Goal: Find specific page/section: Find specific page/section

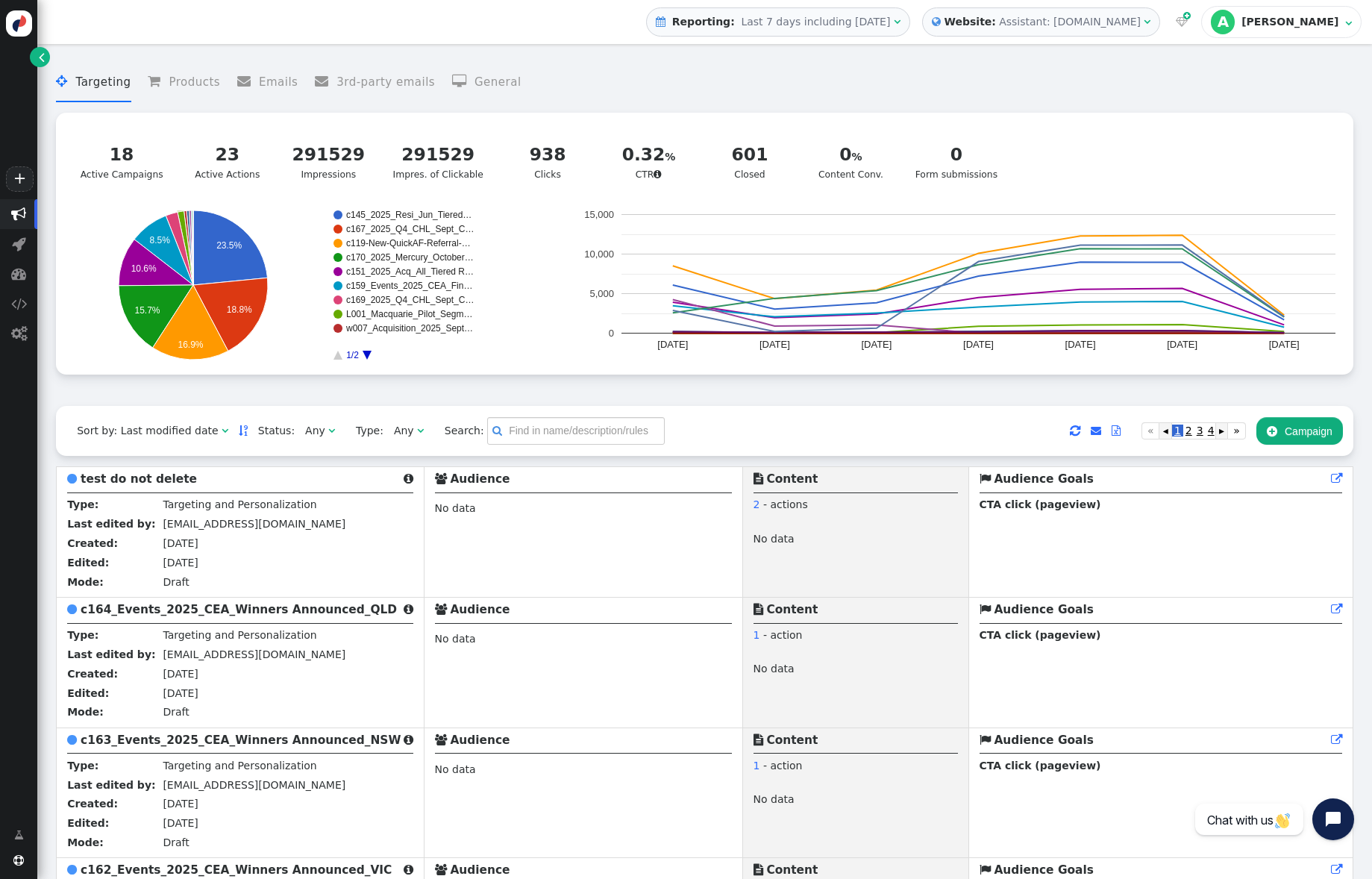
click at [339, 318] on circle "A chart." at bounding box center [338, 315] width 9 height 9
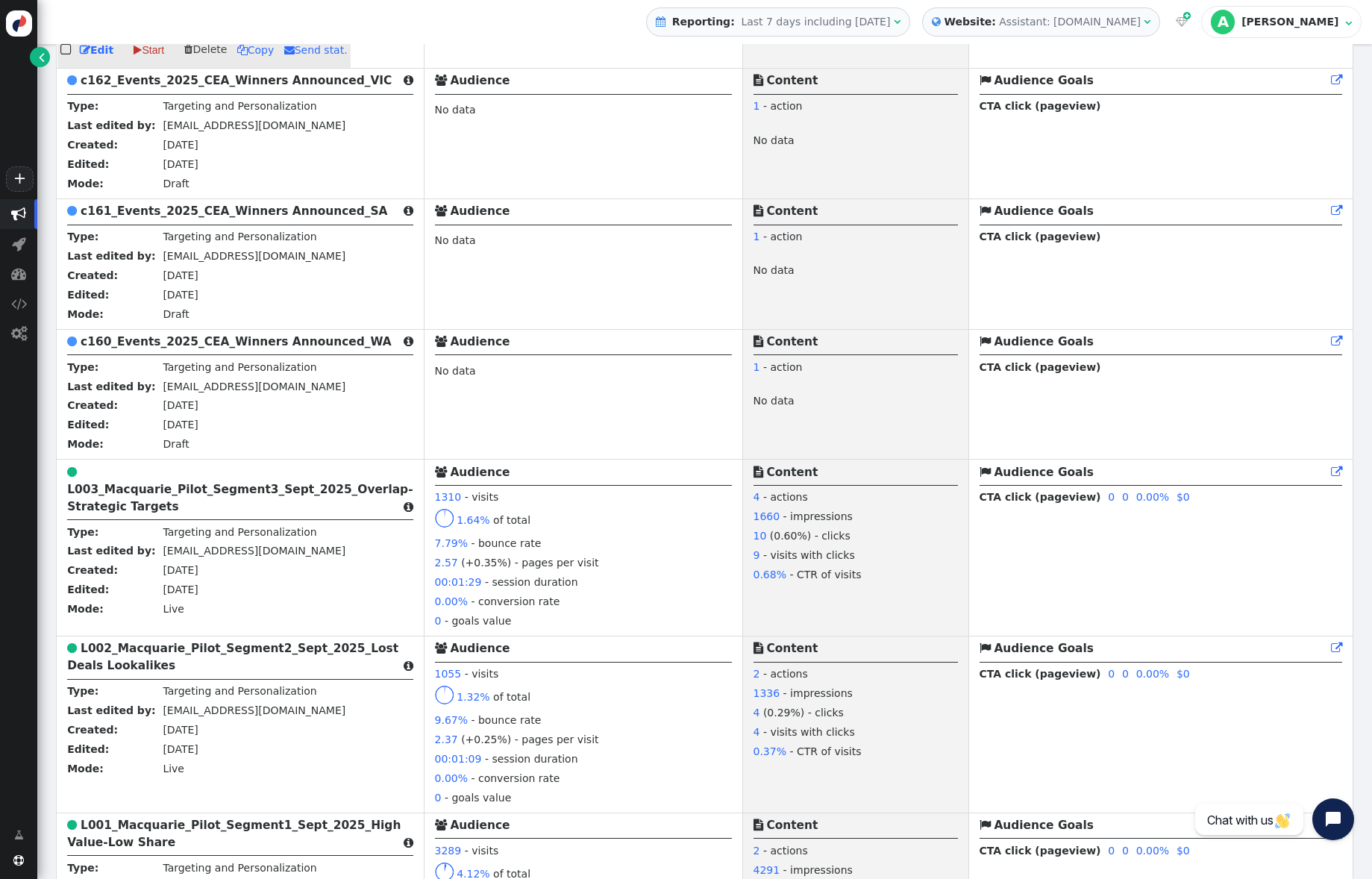
scroll to position [797, 0]
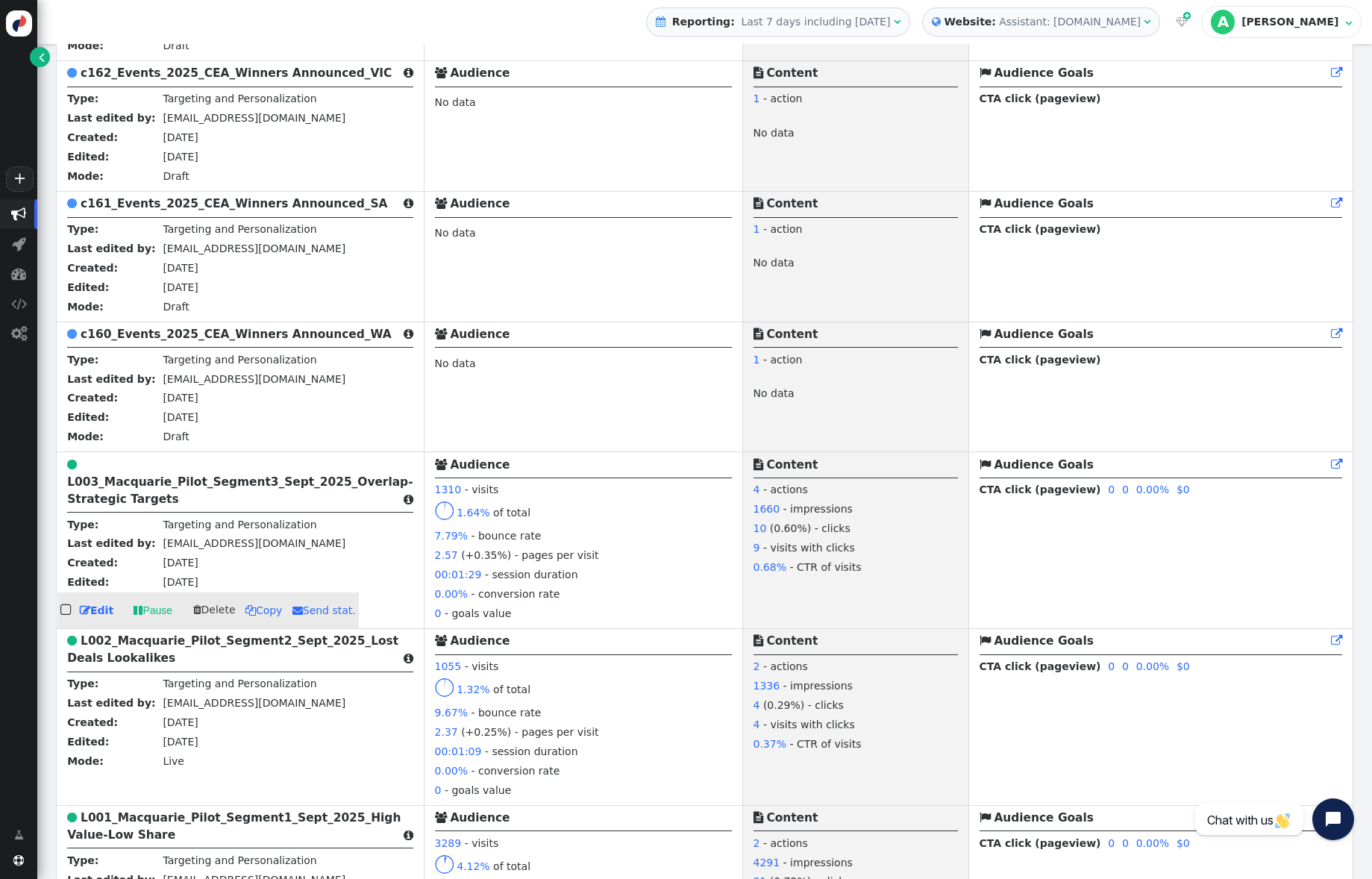
click at [754, 527] on span "10" at bounding box center [760, 528] width 13 height 12
click at [754, 530] on span "10" at bounding box center [760, 528] width 13 height 12
click at [891, 521] on div "10 (0.60%) - clicks" at bounding box center [856, 530] width 205 height 19
click at [901, 595] on td " Content 4 - actions 1660 - impressions 10 (0.60%) - clicks 9 - visits with cl…" at bounding box center [855, 541] width 226 height 177
click at [1077, 583] on td " Audience Goals  0 0 0.00% 0 0 0.00% 0 0 0.00% 0 0 0.00% 0 0 0.00% 0 0 0.00% …" at bounding box center [1161, 541] width 385 height 177
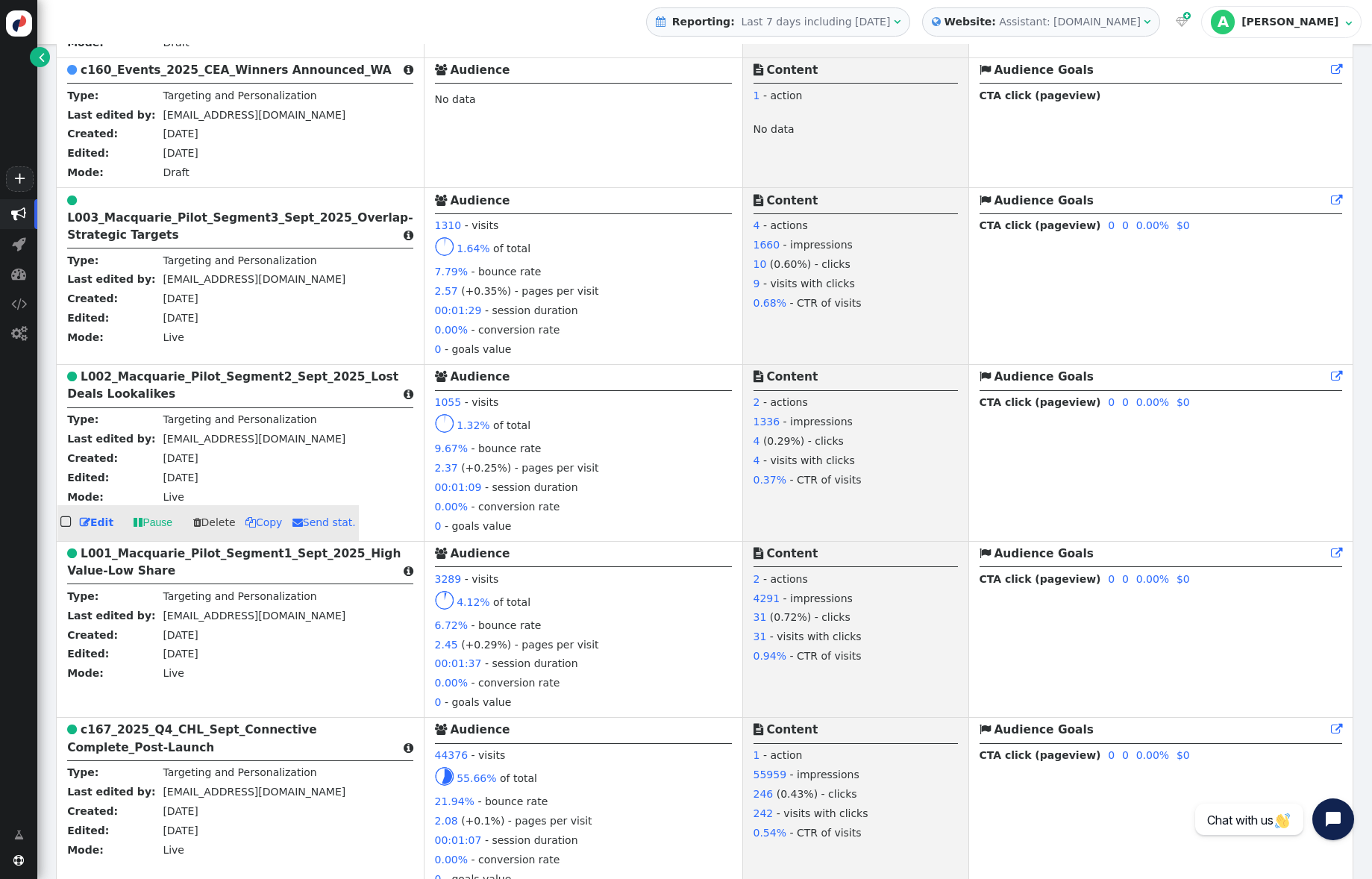
scroll to position [1064, 0]
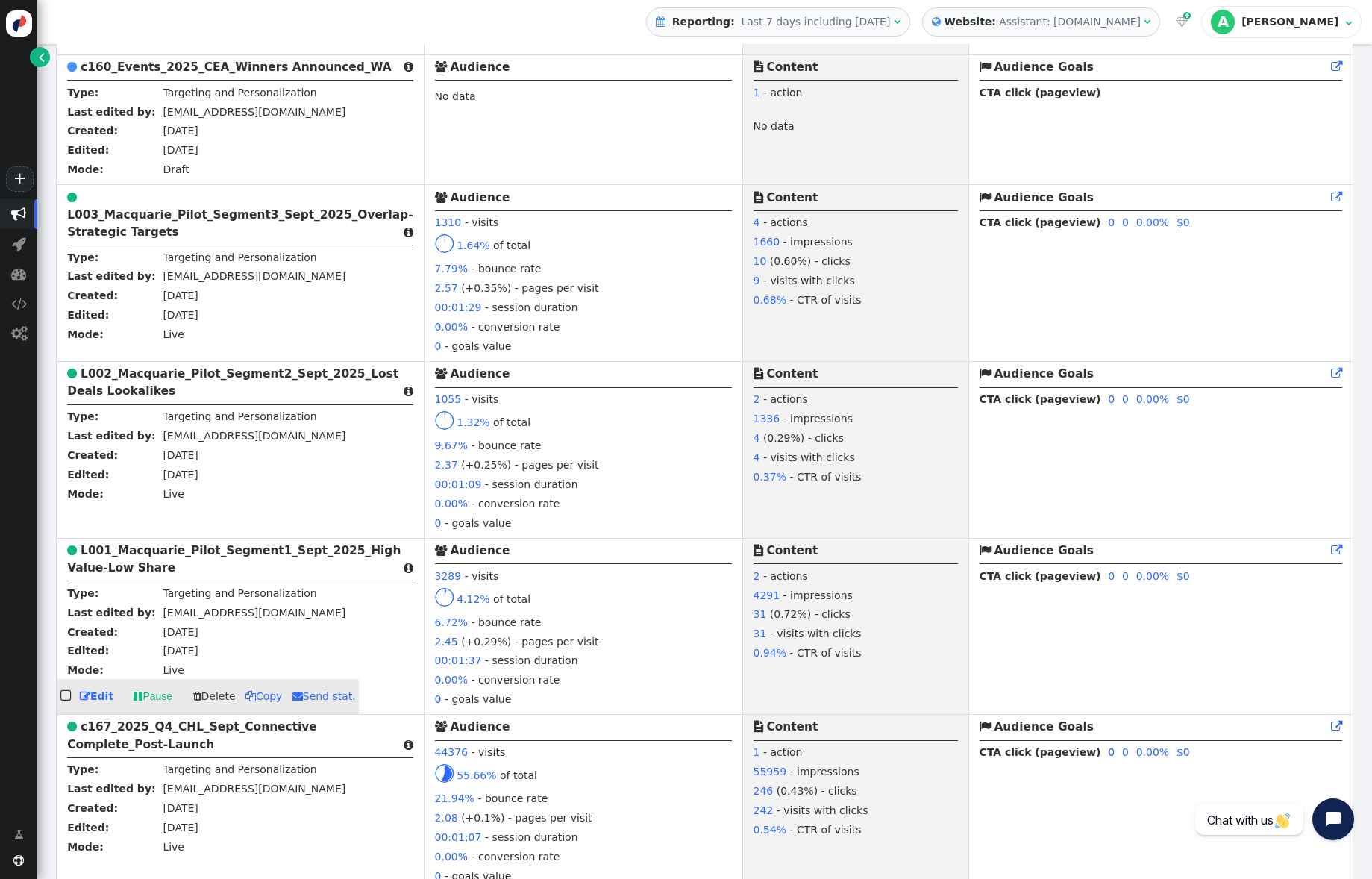
click at [754, 610] on span "31" at bounding box center [760, 614] width 13 height 12
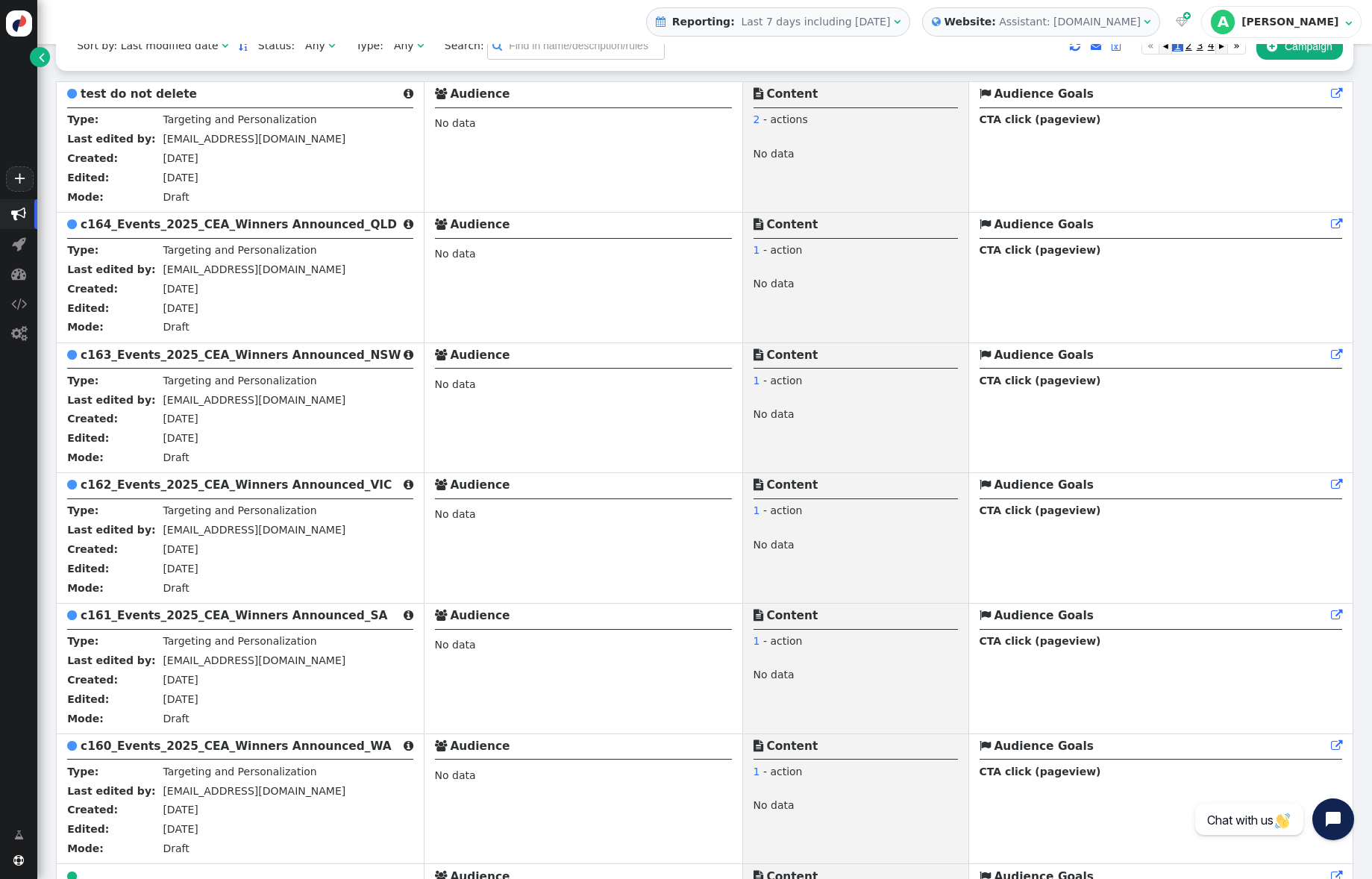
scroll to position [0, 0]
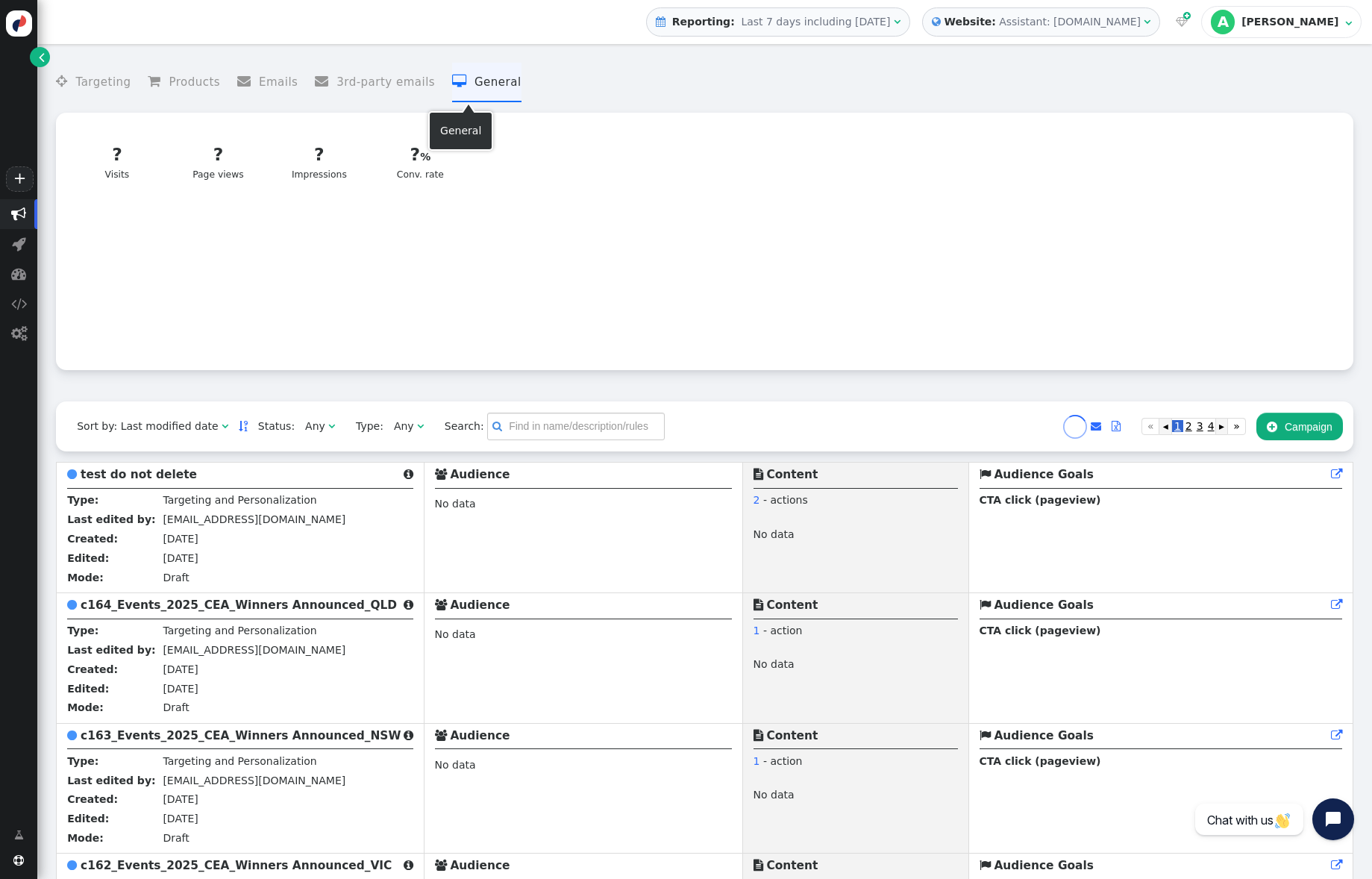
click at [468, 84] on li " General" at bounding box center [487, 82] width 69 height 39
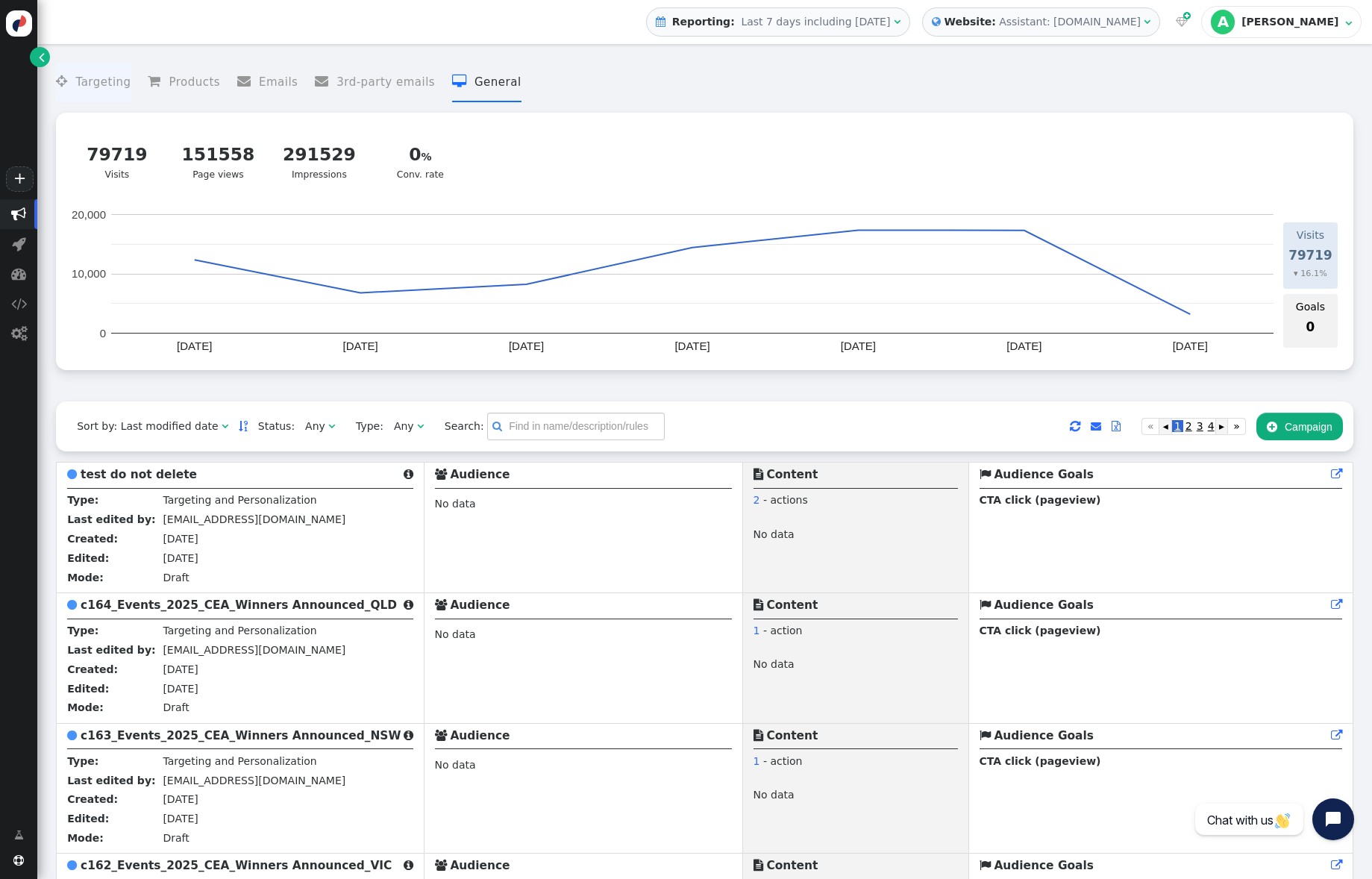
click at [95, 82] on li " Targeting" at bounding box center [93, 82] width 75 height 39
